Goal: Task Accomplishment & Management: Manage account settings

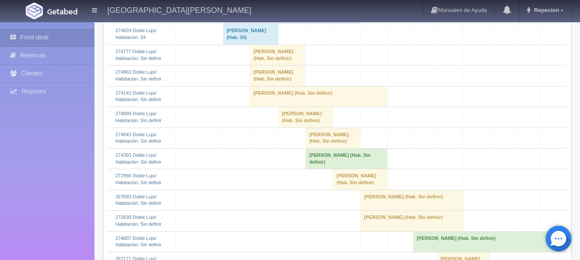
scroll to position [343, 0]
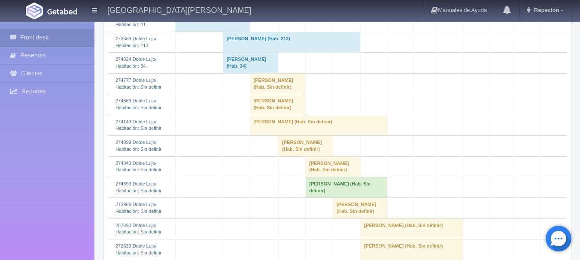
click at [257, 94] on td "[PERSON_NAME] (Hab. Sin definir)" at bounding box center [278, 83] width 56 height 21
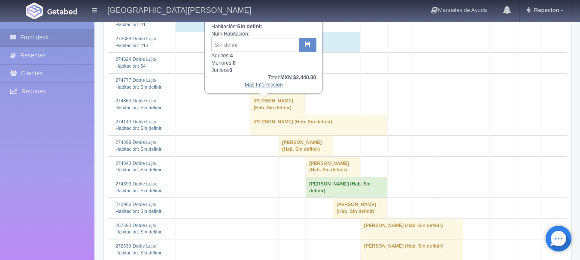
click at [261, 88] on link "Más Información" at bounding box center [264, 85] width 38 height 6
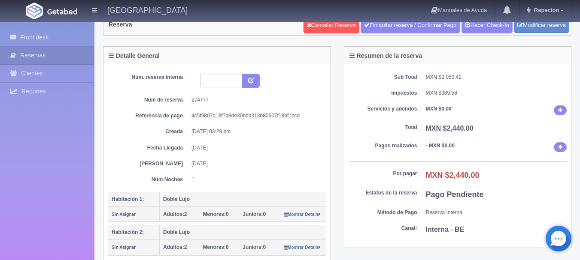
scroll to position [43, 0]
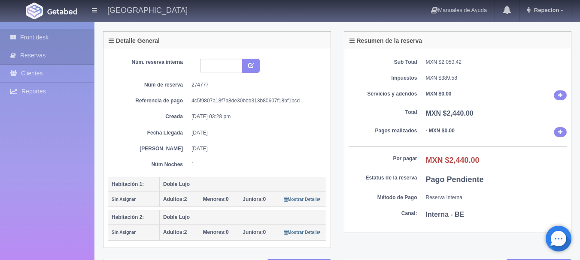
click at [38, 39] on link "Front desk" at bounding box center [47, 38] width 94 height 18
